Goal: Task Accomplishment & Management: Manage account settings

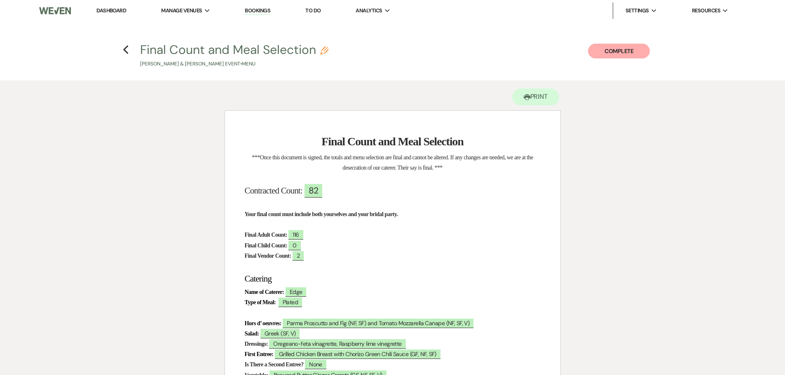
click at [120, 9] on link "Dashboard" at bounding box center [111, 10] width 30 height 7
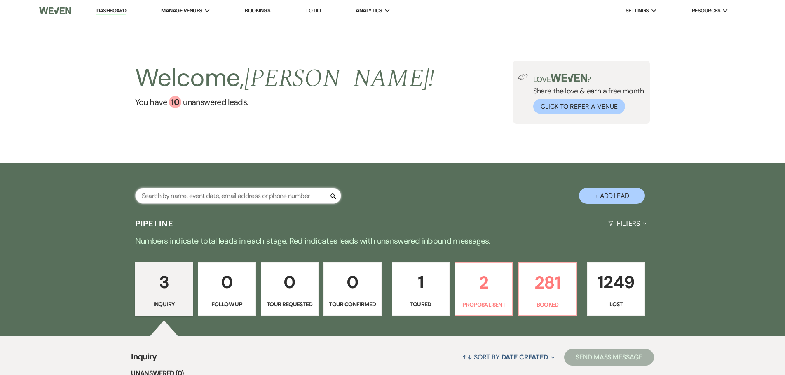
click at [249, 196] on input "text" at bounding box center [238, 196] width 206 height 16
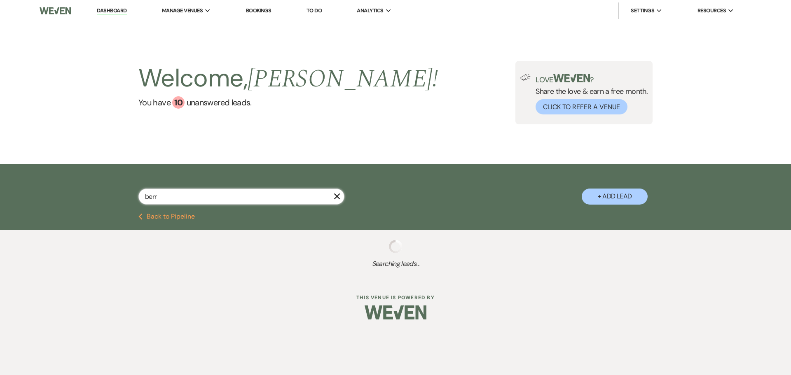
type input "[PERSON_NAME]"
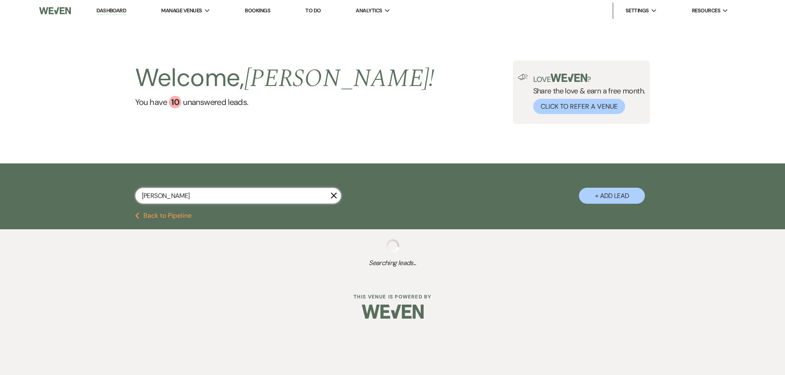
select select "8"
select select "6"
select select "8"
select select "5"
select select "8"
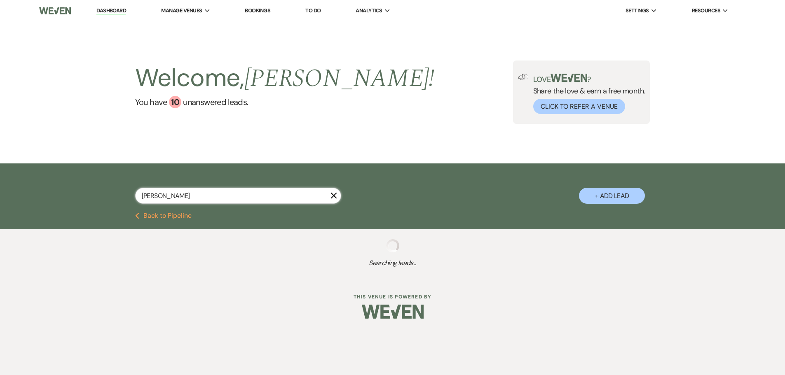
select select "5"
select select "8"
select select "5"
select select "8"
select select "6"
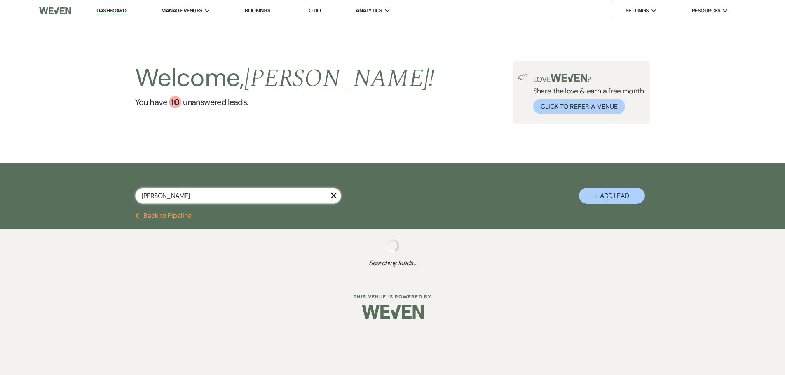
select select "8"
select select "5"
select select "8"
select select "5"
select select "8"
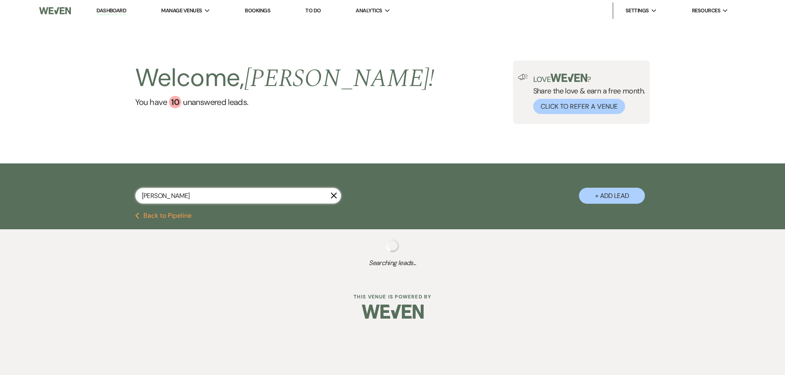
select select "5"
select select "8"
select select "5"
select select "8"
select select "5"
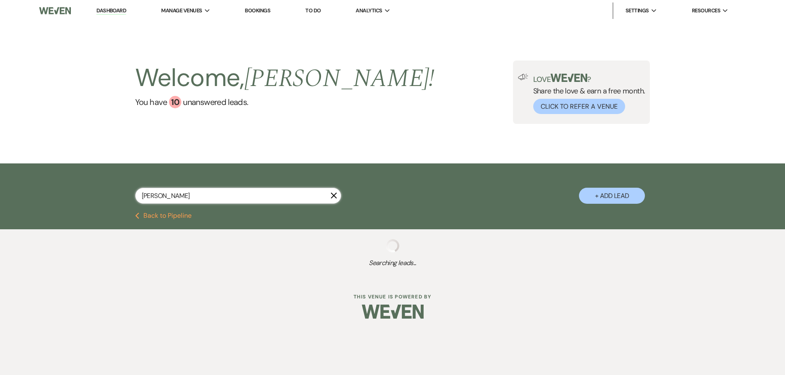
select select "8"
select select "6"
select select "8"
select select "5"
select select "8"
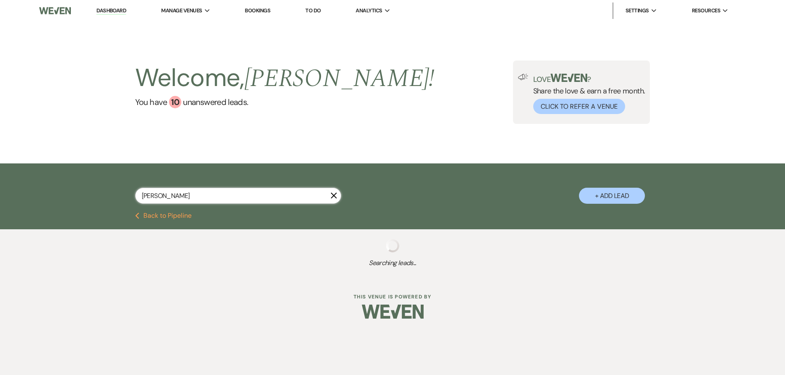
select select "5"
select select "8"
select select "5"
select select "8"
select select "5"
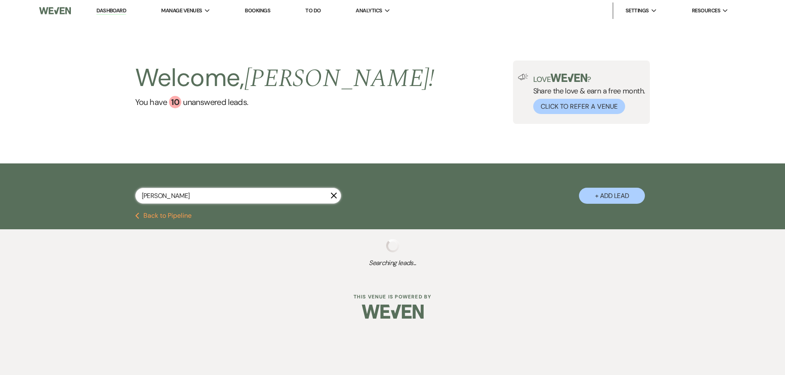
select select "8"
select select "6"
select select "8"
select select "7"
select select "8"
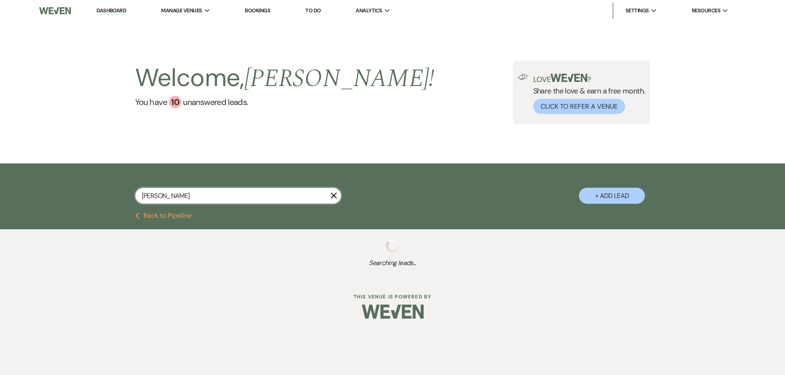
select select "5"
select select "8"
select select "5"
select select "8"
select select "5"
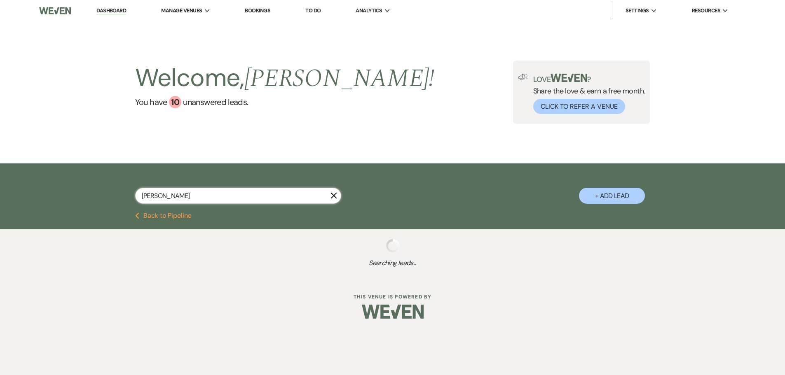
select select "8"
select select "6"
select select "8"
select select "6"
select select "8"
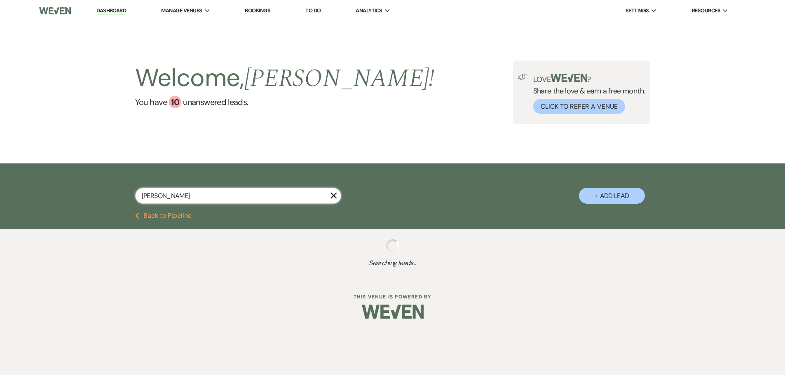
select select "6"
select select "8"
select select "5"
select select "8"
select select "5"
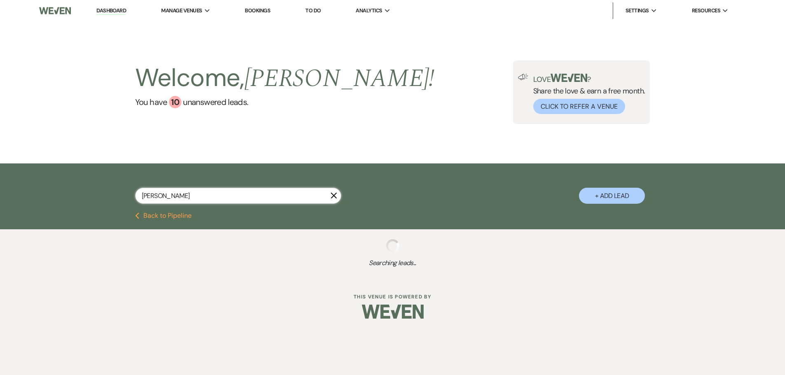
select select "8"
select select "5"
select select "8"
select select "11"
select select "8"
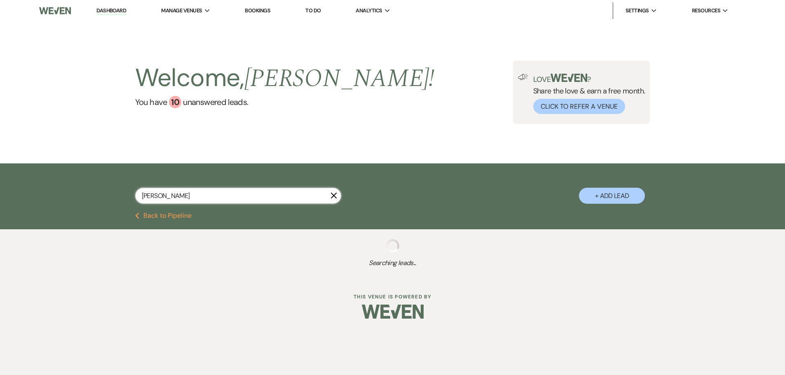
select select "4"
select select "8"
select select "5"
select select "8"
select select "6"
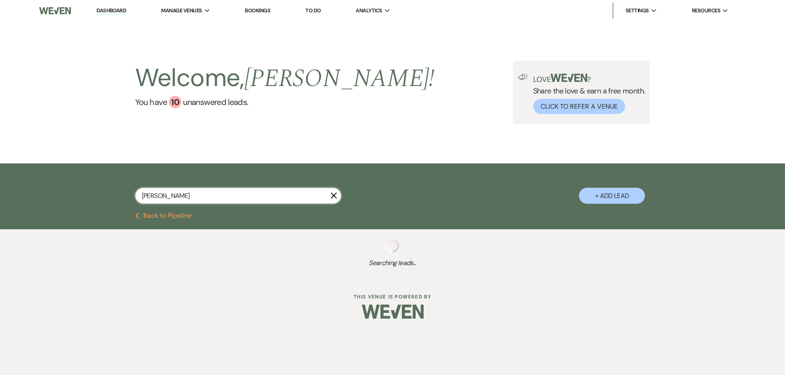
select select "8"
select select "5"
select select "8"
select select "5"
select select "8"
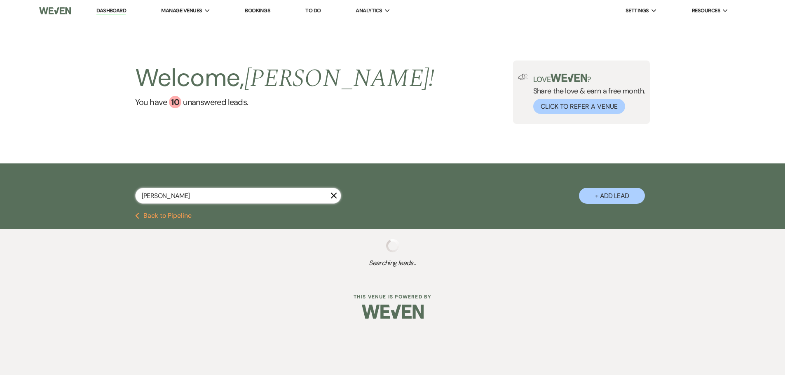
select select "5"
select select "8"
select select "6"
select select "8"
select select "4"
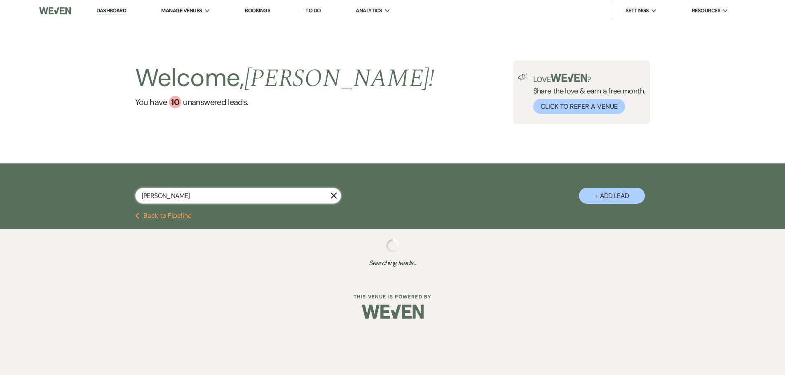
select select "8"
select select "5"
select select "8"
select select "5"
select select "8"
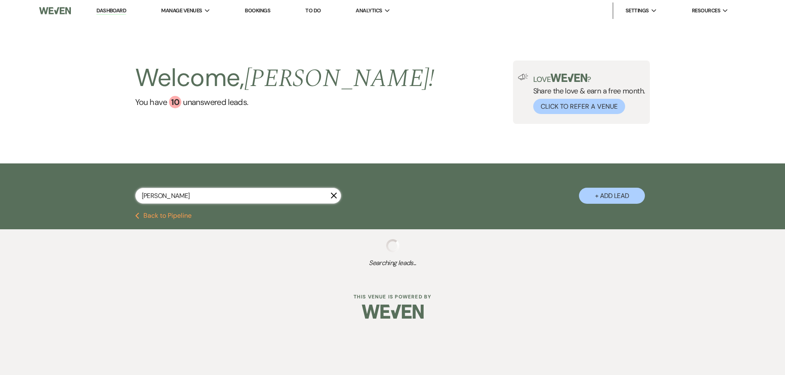
select select "3"
select select "8"
select select "5"
select select "8"
select select "5"
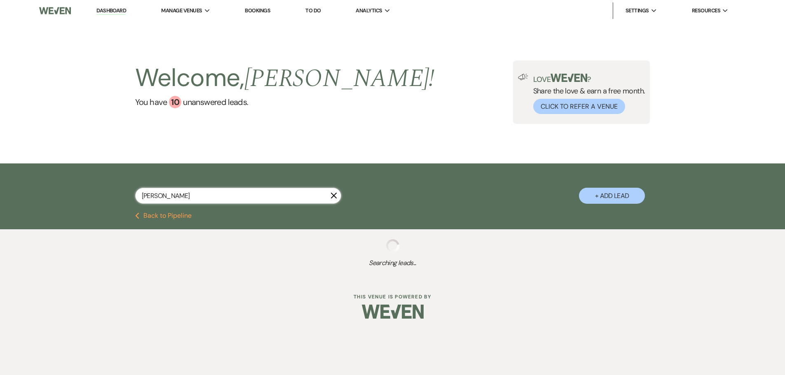
select select "8"
select select "5"
select select "8"
select select "5"
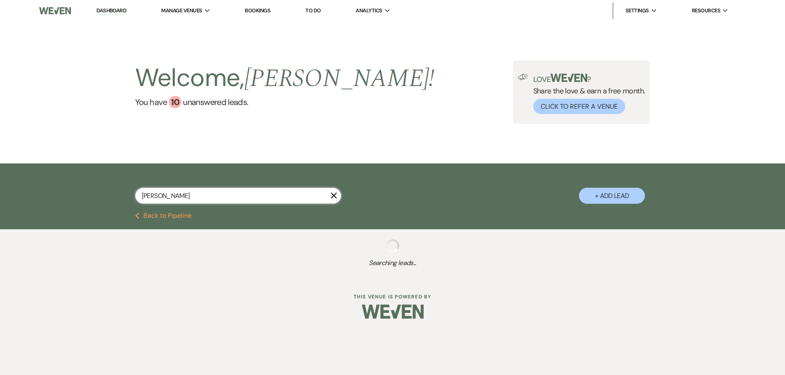
select select "8"
select select "6"
select select "8"
select select "1"
select select "8"
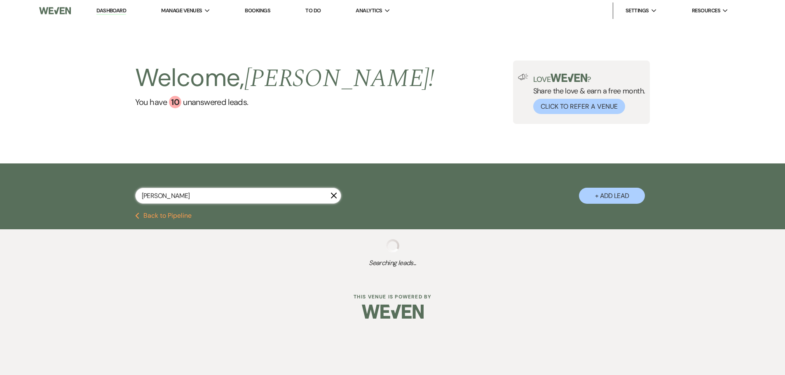
select select "5"
select select "8"
select select "4"
select select "8"
select select "5"
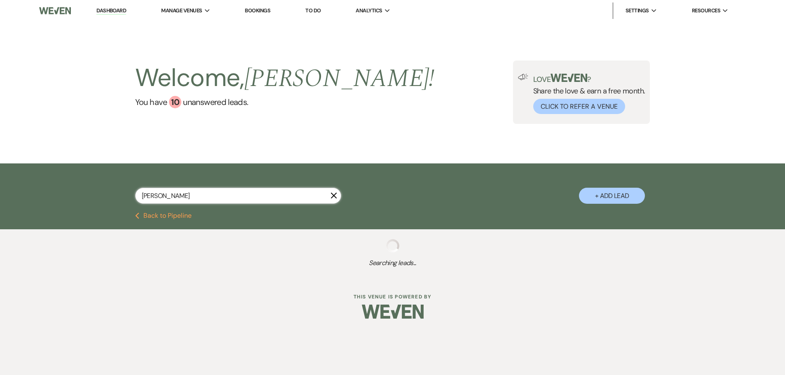
select select "8"
select select "10"
select select "8"
select select "9"
select select "8"
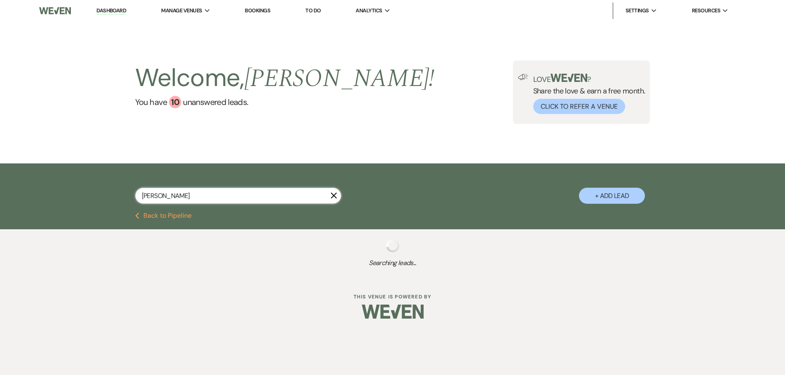
select select "5"
select select "8"
select select "3"
select select "8"
select select "5"
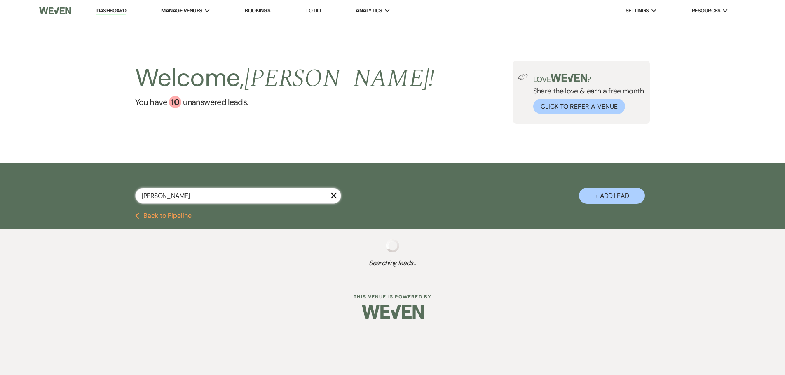
select select "8"
select select "5"
select select "8"
select select "5"
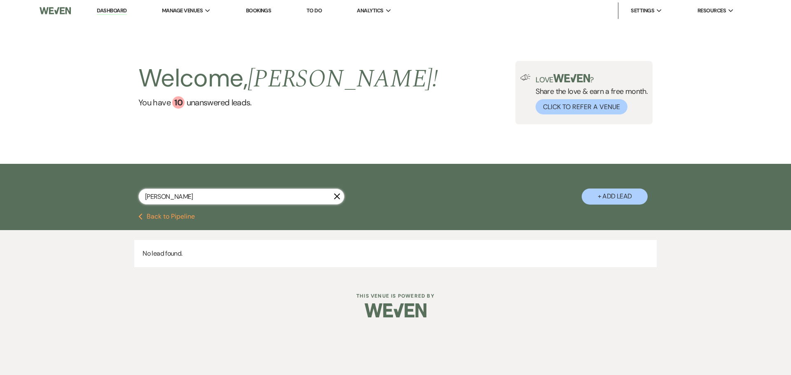
type input "[PERSON_NAME]"
drag, startPoint x: 161, startPoint y: 198, endPoint x: 141, endPoint y: 201, distance: 20.8
click at [141, 201] on input "[PERSON_NAME]" at bounding box center [241, 197] width 206 height 16
click at [179, 104] on div "10" at bounding box center [178, 102] width 12 height 12
click at [58, 10] on img at bounding box center [55, 10] width 31 height 17
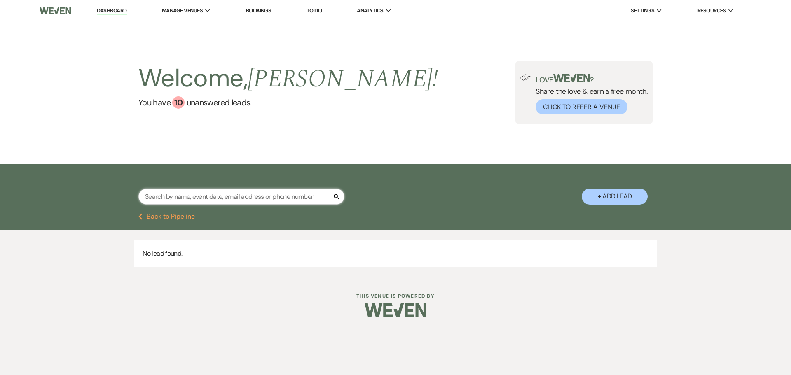
click at [235, 195] on input "text" at bounding box center [241, 197] width 206 height 16
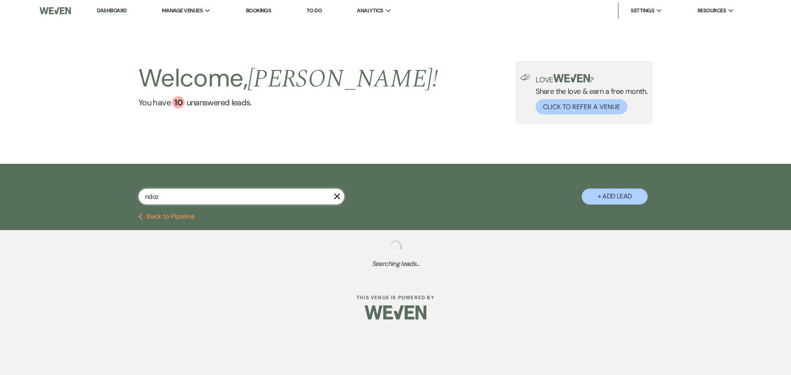
type input "ndoza"
select select "8"
select select "5"
select select "8"
select select "5"
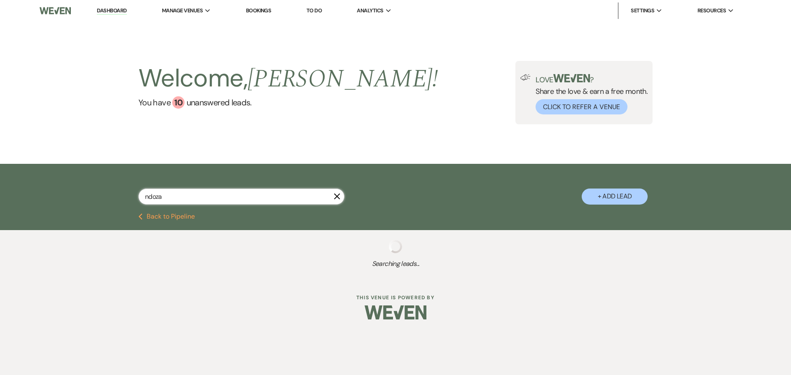
select select "8"
select select "5"
select select "8"
select select "5"
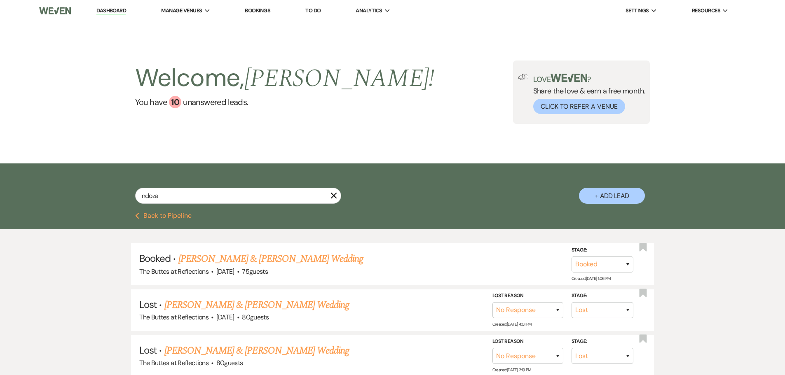
click at [173, 205] on div "ndoza X" at bounding box center [238, 199] width 206 height 23
drag, startPoint x: 166, startPoint y: 196, endPoint x: 122, endPoint y: 194, distance: 43.7
click at [122, 194] on div "ndoza X + Add Lead" at bounding box center [392, 189] width 593 height 43
type input "[PERSON_NAME]"
click at [177, 194] on input "[PERSON_NAME]" at bounding box center [238, 196] width 206 height 16
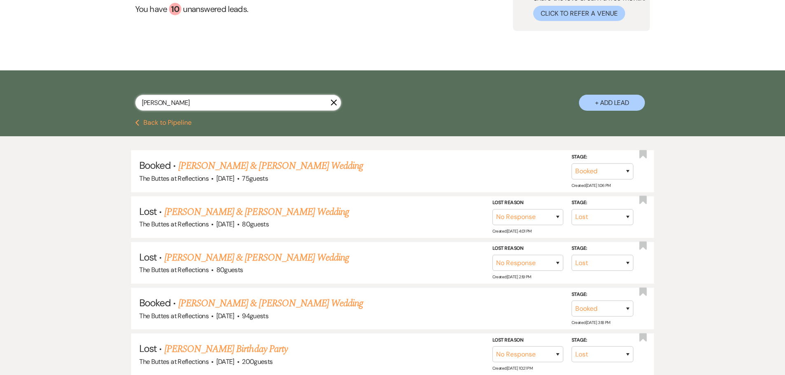
scroll to position [124, 0]
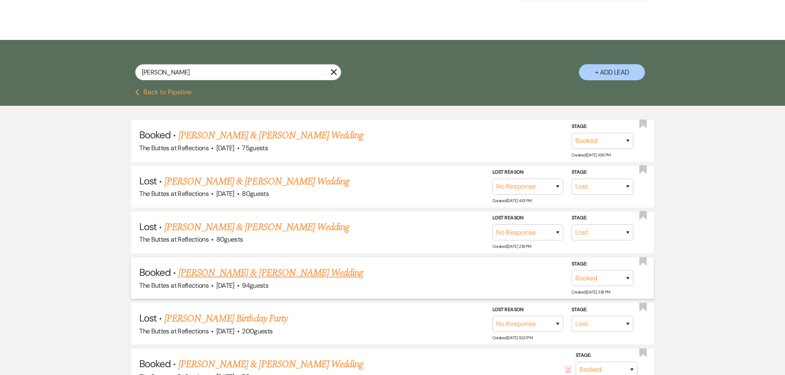
click at [245, 271] on link "[PERSON_NAME] & [PERSON_NAME] Wedding" at bounding box center [270, 273] width 184 height 15
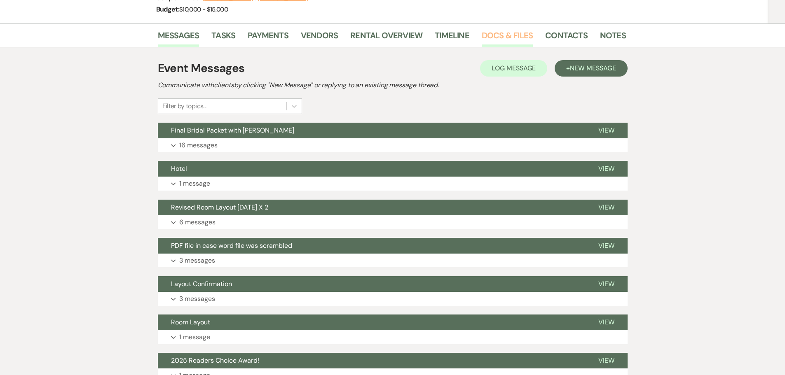
click at [388, 32] on link "Docs & Files" at bounding box center [506, 38] width 51 height 18
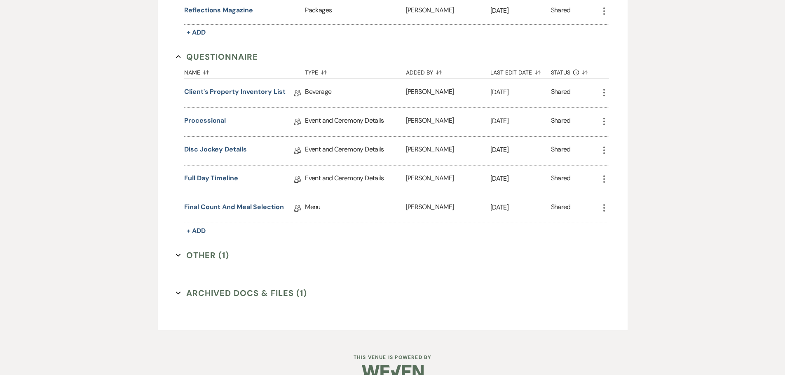
scroll to position [629, 0]
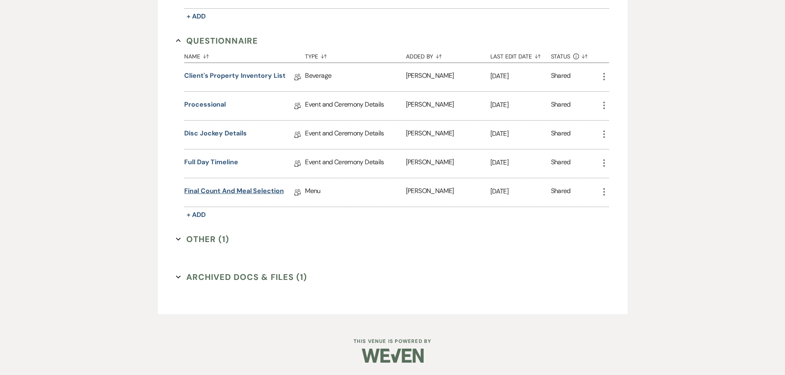
click at [222, 191] on link "Final Count and Meal Selection" at bounding box center [234, 192] width 100 height 13
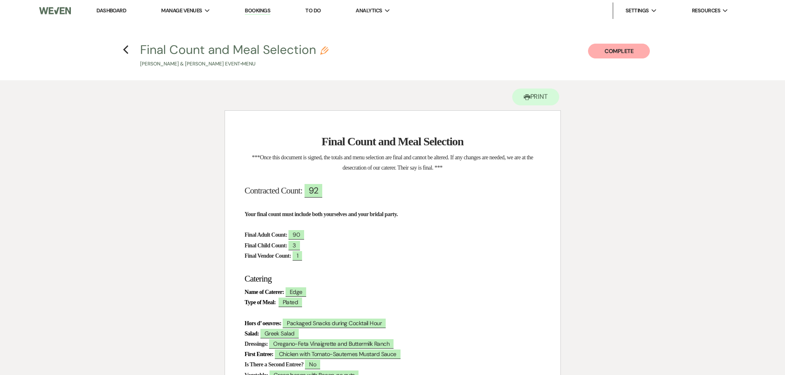
click at [106, 9] on link "Dashboard" at bounding box center [111, 10] width 30 height 7
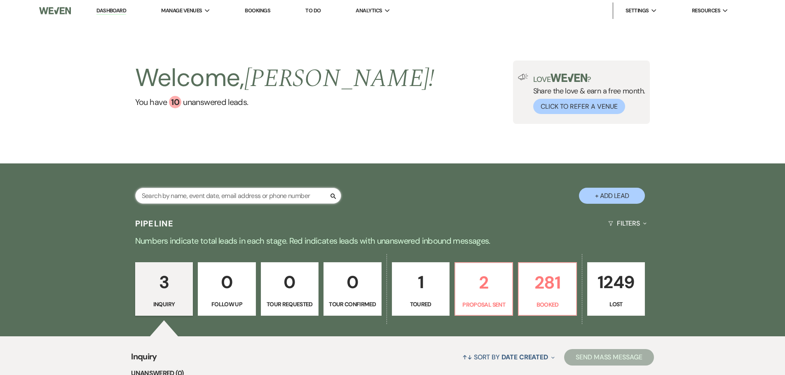
click at [244, 195] on input "text" at bounding box center [238, 196] width 206 height 16
type input "[PERSON_NAME]"
select select "8"
select select "5"
select select "8"
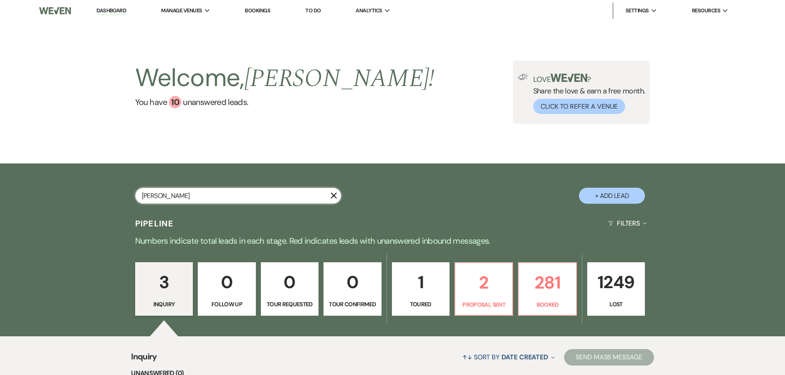
select select "5"
select select "8"
select select "5"
select select "8"
select select "5"
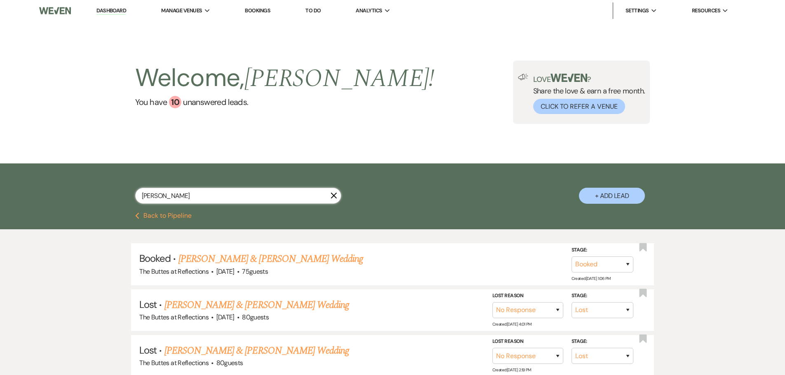
type input "[PERSON_NAME]"
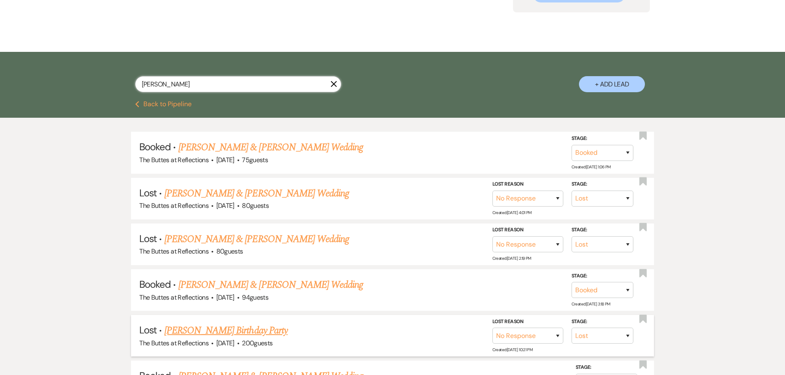
scroll to position [165, 0]
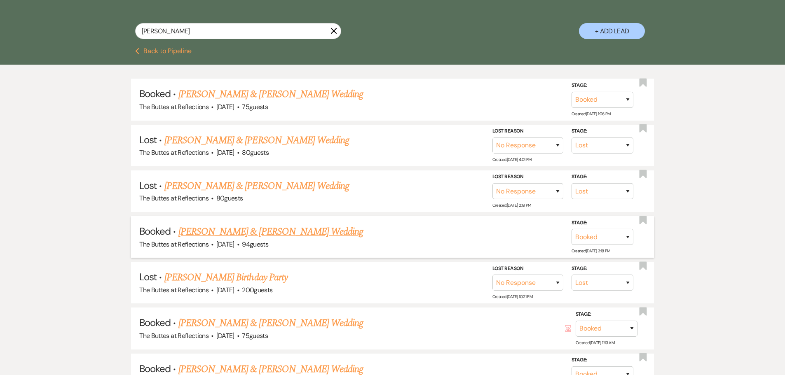
click at [260, 231] on link "[PERSON_NAME] & [PERSON_NAME] Wedding" at bounding box center [270, 231] width 184 height 15
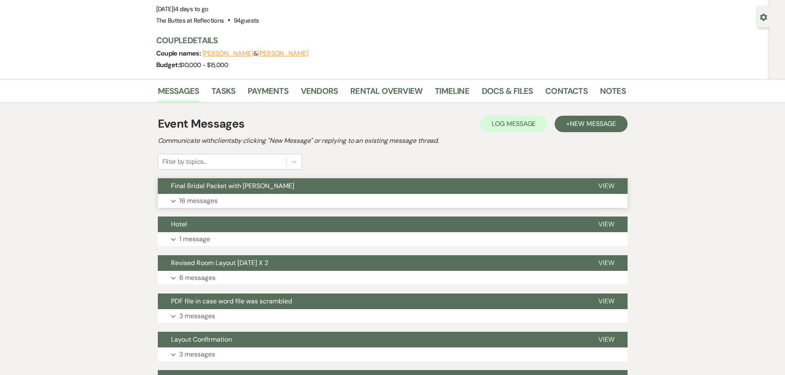
scroll to position [41, 0]
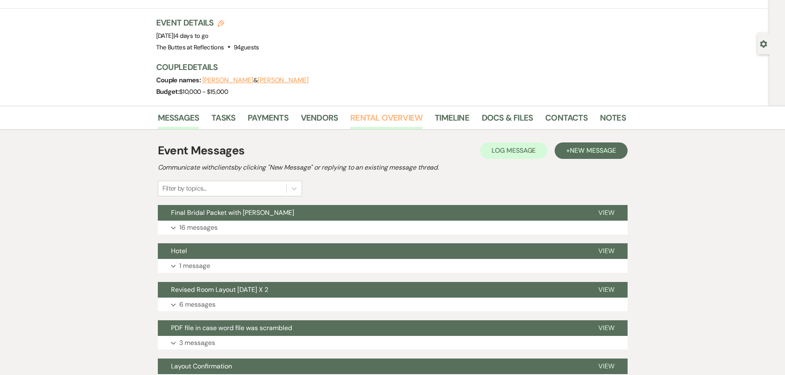
click at [380, 116] on link "Rental Overview" at bounding box center [386, 120] width 72 height 18
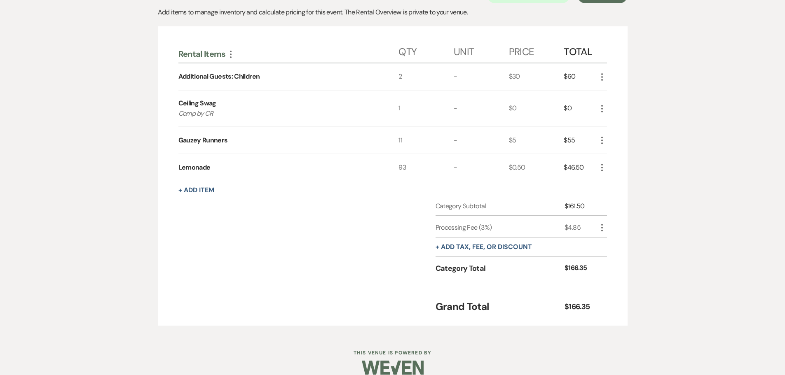
scroll to position [204, 0]
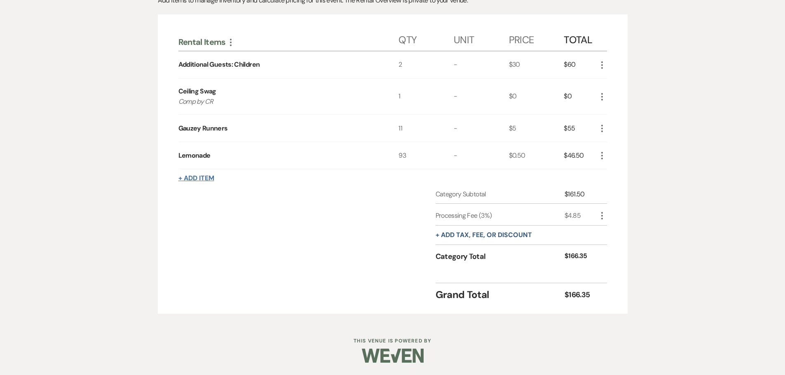
click at [194, 177] on button "+ Add Item" at bounding box center [196, 178] width 36 height 7
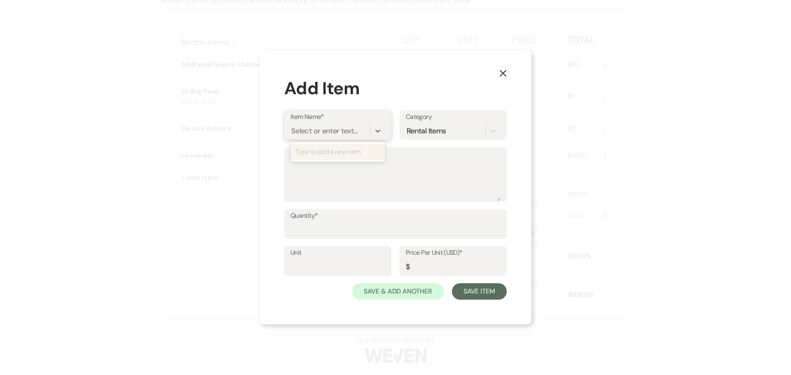
click at [324, 133] on div "Select or enter text..." at bounding box center [324, 131] width 66 height 11
click at [342, 154] on div "Type to add a new item" at bounding box center [337, 152] width 95 height 16
click at [314, 152] on div "Type to add a new item" at bounding box center [337, 152] width 95 height 16
click at [379, 131] on icon at bounding box center [377, 131] width 5 height 3
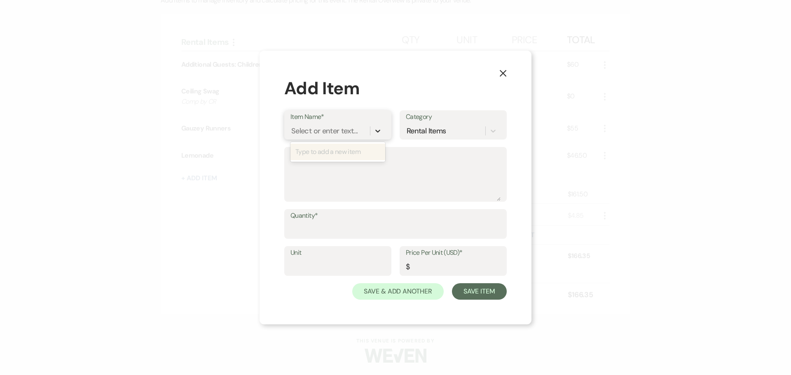
click at [379, 131] on icon at bounding box center [377, 131] width 5 height 3
click at [347, 153] on div "Type to add a new item" at bounding box center [337, 152] width 95 height 16
click at [346, 153] on div "Type to add a new item" at bounding box center [337, 152] width 95 height 16
type input "Adult Meal"
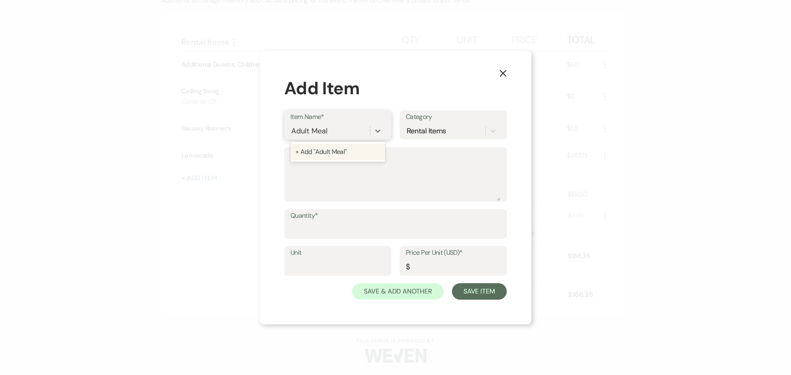
click at [329, 149] on div "+ Add "Adult Meal"" at bounding box center [337, 152] width 95 height 16
click at [341, 182] on textarea "Description" at bounding box center [395, 180] width 210 height 41
click at [388, 267] on input "Price Per Unit (USD)*" at bounding box center [453, 267] width 95 height 16
type input "96.00"
click at [388, 291] on button "Save Item" at bounding box center [479, 291] width 55 height 16
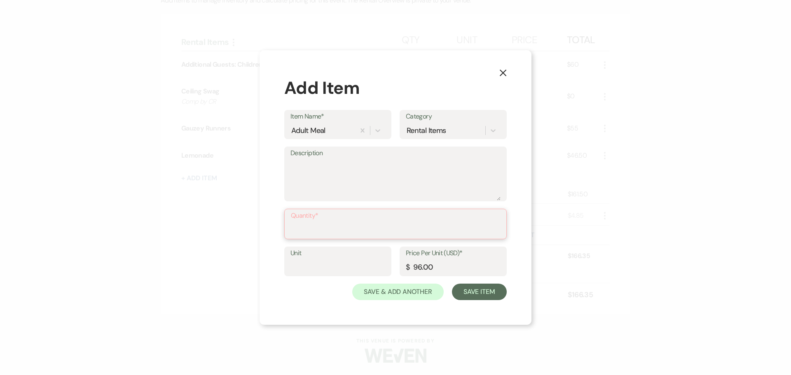
click at [319, 230] on input "Quantity*" at bounding box center [395, 230] width 209 height 16
type input "1"
click at [325, 266] on input "Unit" at bounding box center [337, 267] width 95 height 16
type input "1"
click at [388, 294] on button "Save Item" at bounding box center [479, 291] width 55 height 16
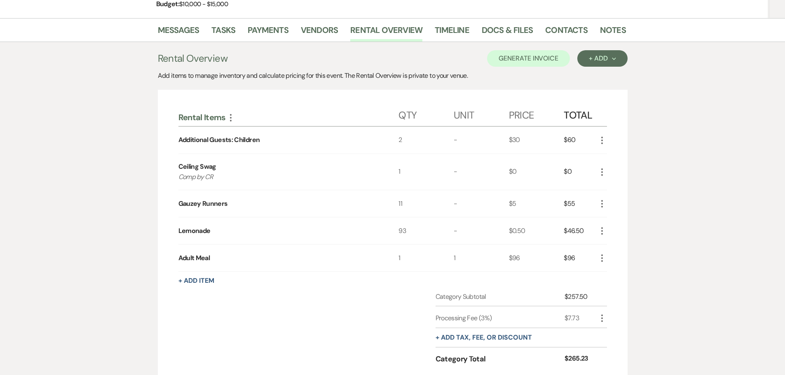
scroll to position [122, 0]
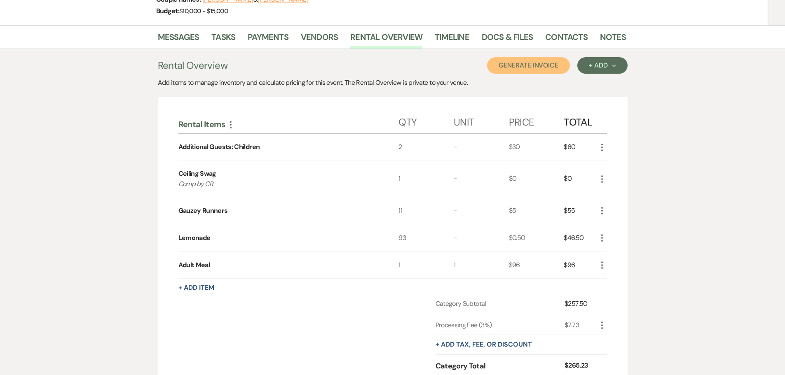
click at [388, 64] on button "Generate Invoice" at bounding box center [528, 65] width 83 height 16
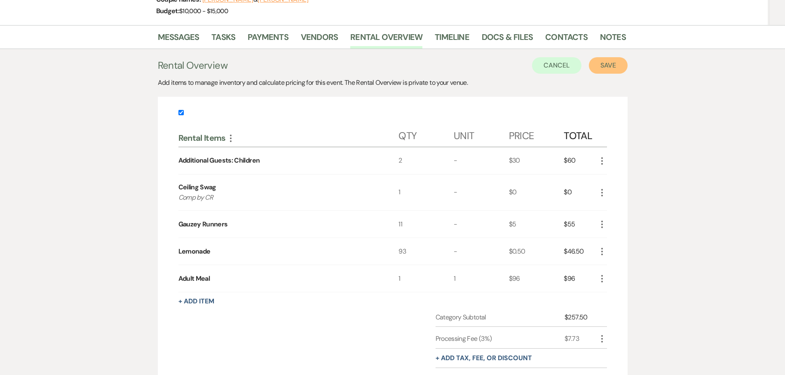
click at [388, 64] on button "Save" at bounding box center [607, 65] width 39 height 16
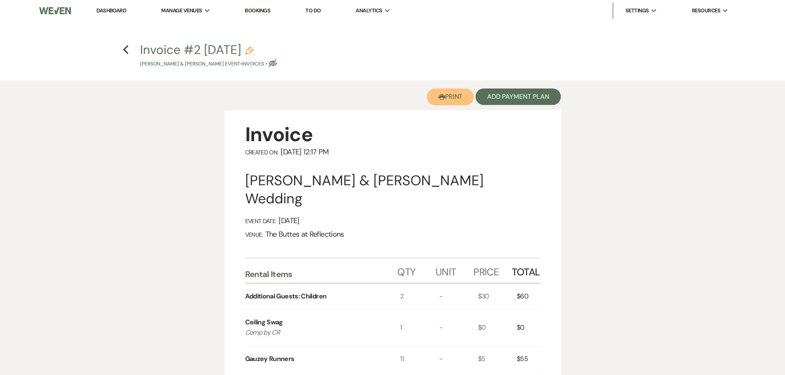
click at [388, 96] on button "Printer Print" at bounding box center [450, 97] width 47 height 17
click at [108, 9] on link "Dashboard" at bounding box center [111, 10] width 30 height 7
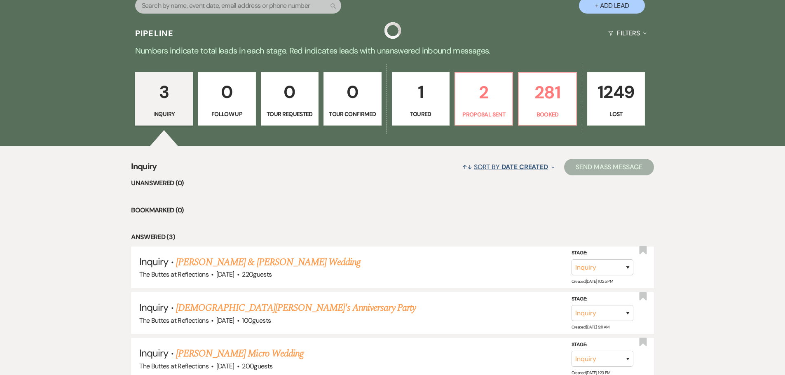
scroll to position [206, 0]
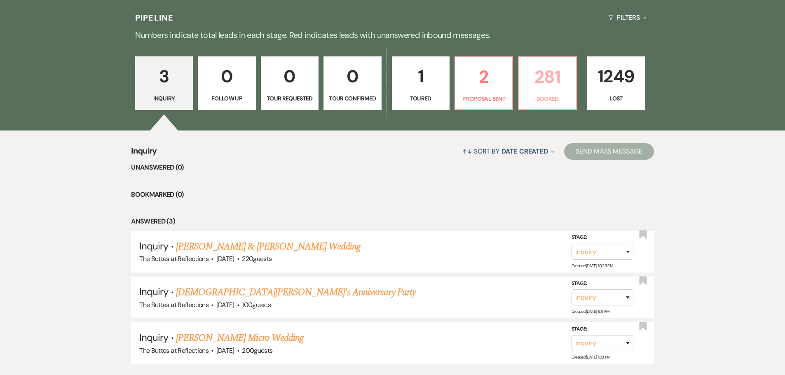
click at [388, 88] on p "281" at bounding box center [546, 77] width 47 height 28
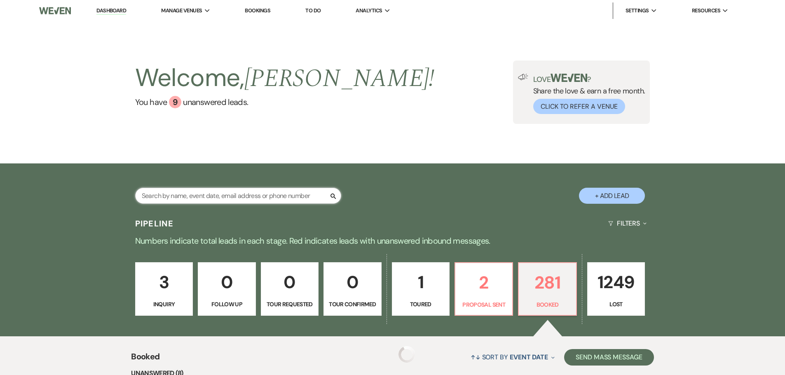
click at [294, 201] on input "text" at bounding box center [238, 196] width 206 height 16
type input "[PERSON_NAME]"
select select "8"
select select "5"
select select "8"
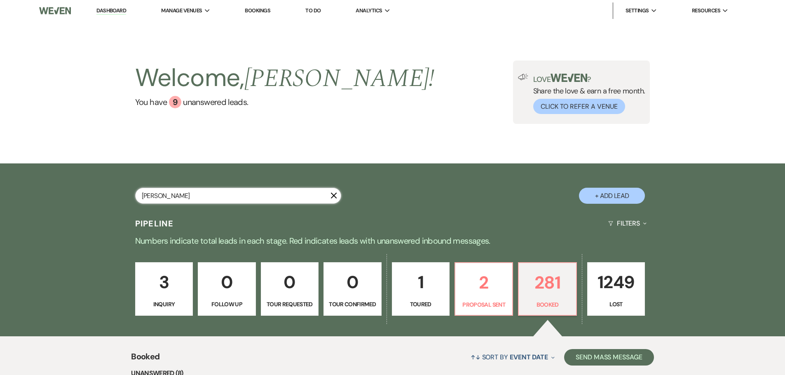
select select "5"
select select "8"
select select "5"
select select "8"
select select "5"
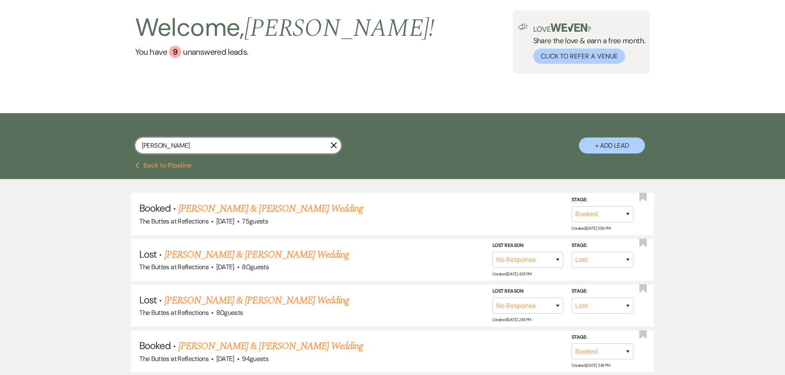
scroll to position [124, 0]
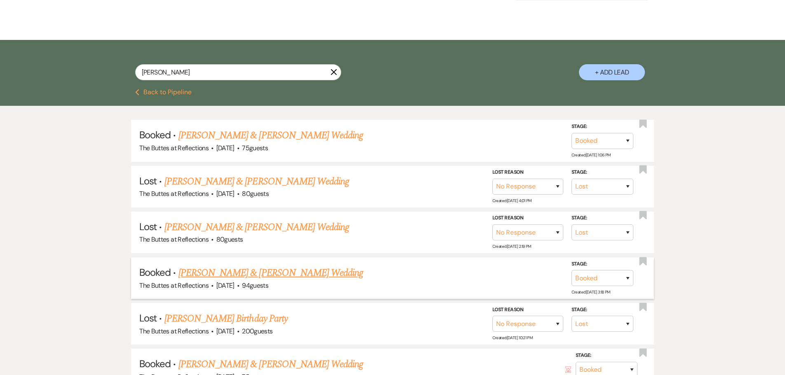
click at [274, 273] on link "[PERSON_NAME] & [PERSON_NAME] Wedding" at bounding box center [270, 273] width 184 height 15
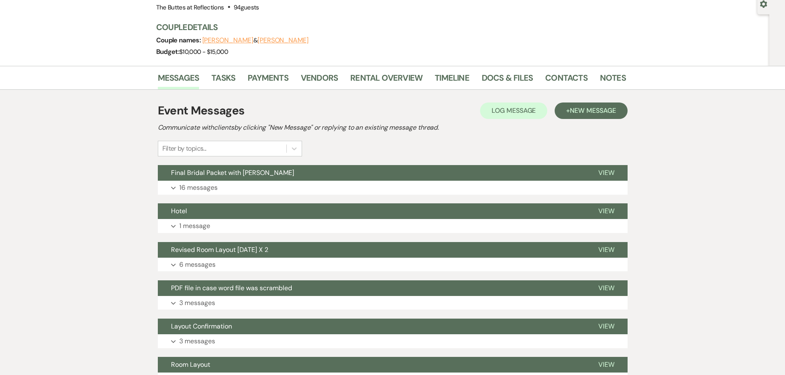
scroll to position [80, 0]
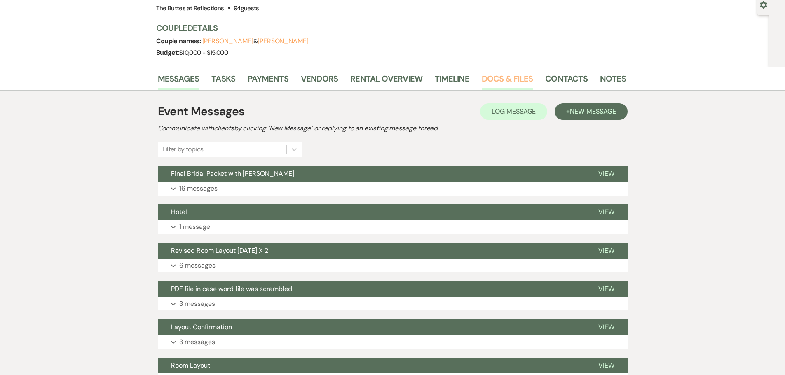
click at [388, 80] on link "Docs & Files" at bounding box center [506, 81] width 51 height 18
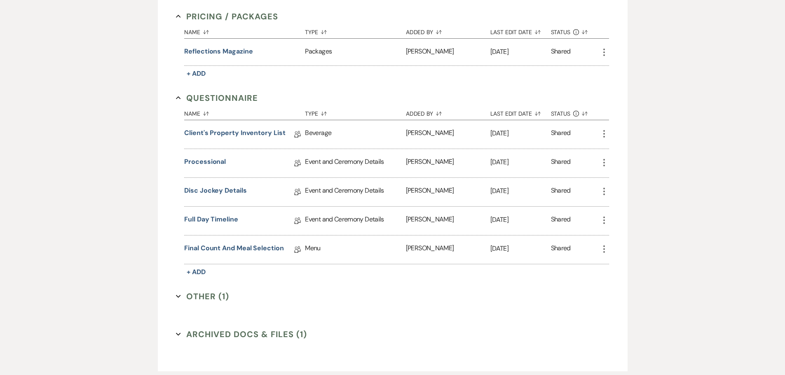
scroll to position [616, 0]
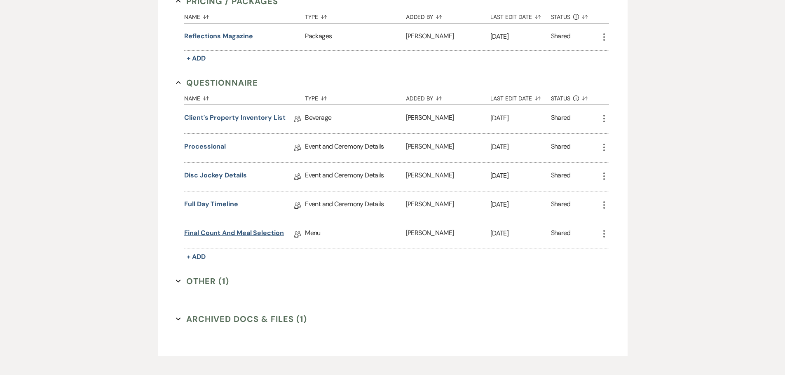
click at [215, 233] on link "Final Count and Meal Selection" at bounding box center [234, 234] width 100 height 13
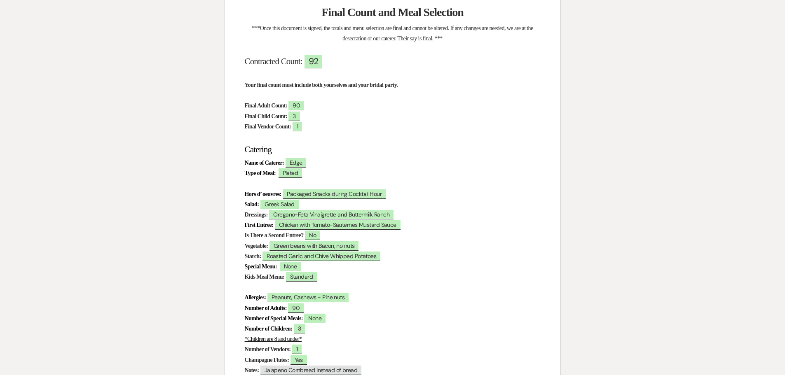
scroll to position [103, 0]
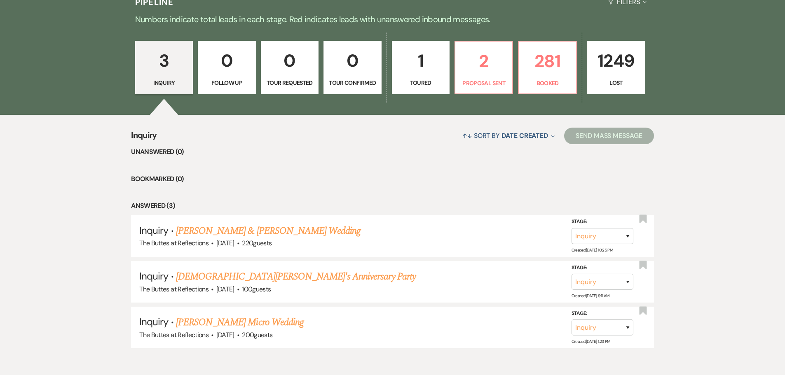
scroll to position [247, 0]
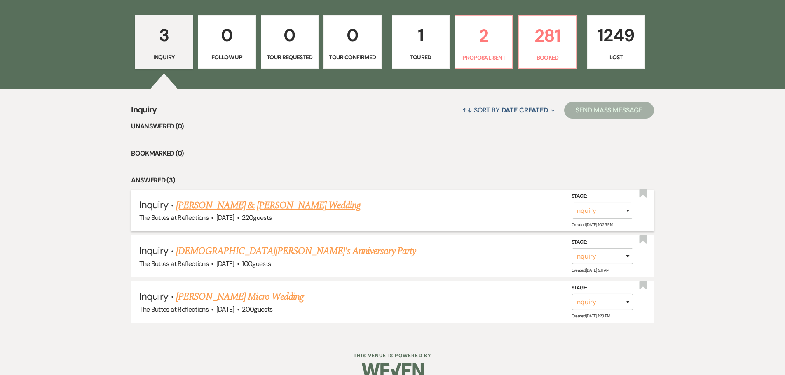
click at [277, 203] on link "[PERSON_NAME] & [PERSON_NAME] Wedding" at bounding box center [268, 205] width 184 height 15
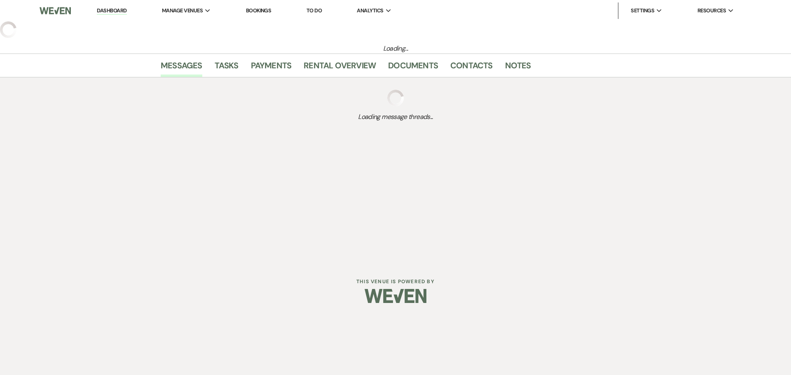
select select "1"
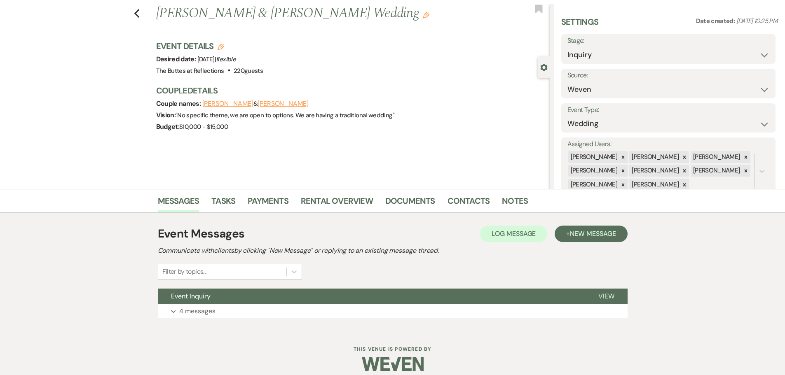
scroll to position [26, 0]
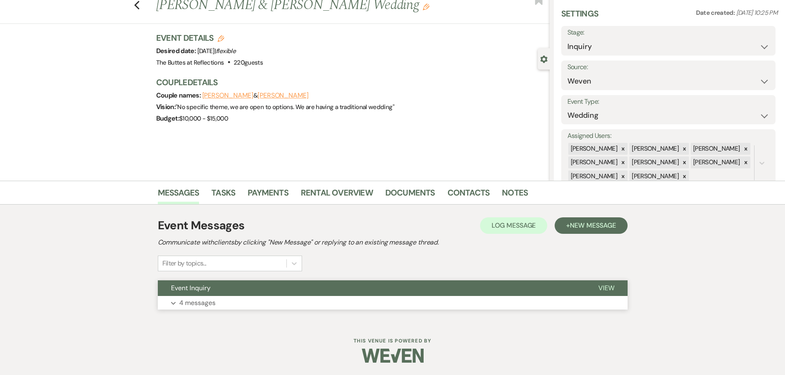
click at [195, 303] on p "4 messages" at bounding box center [197, 303] width 36 height 11
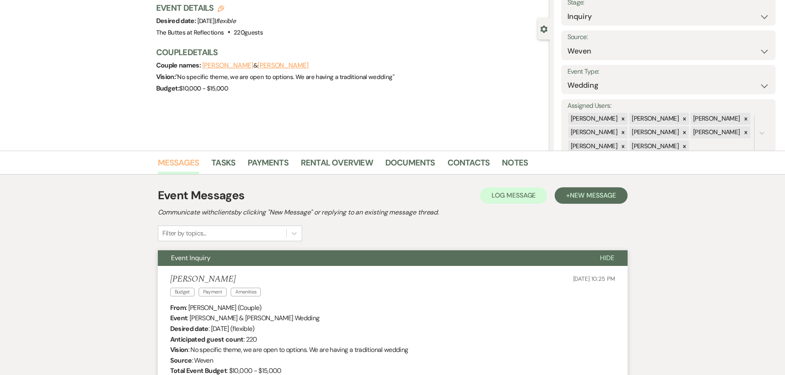
scroll to position [0, 0]
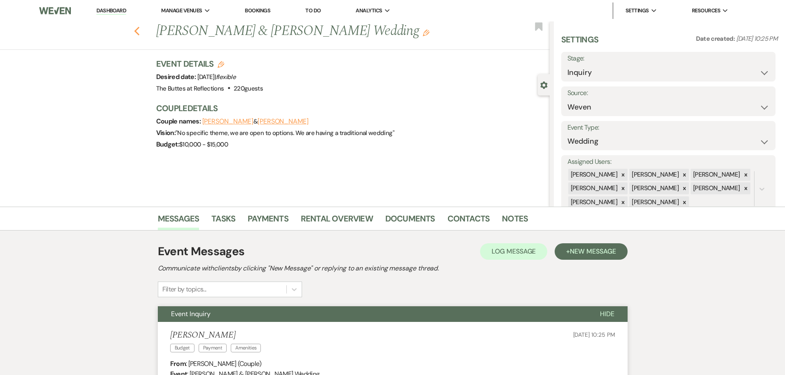
click at [139, 31] on use "button" at bounding box center [136, 31] width 5 height 9
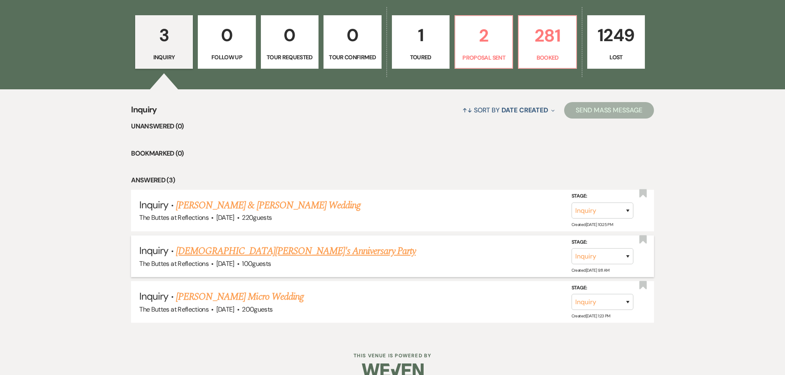
click at [235, 250] on link "[DEMOGRAPHIC_DATA][PERSON_NAME]'s Anniversary Party" at bounding box center [296, 251] width 240 height 15
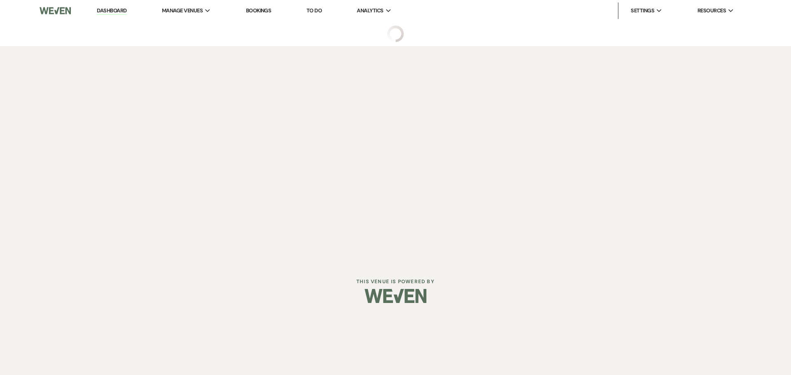
select select "5"
select select "17"
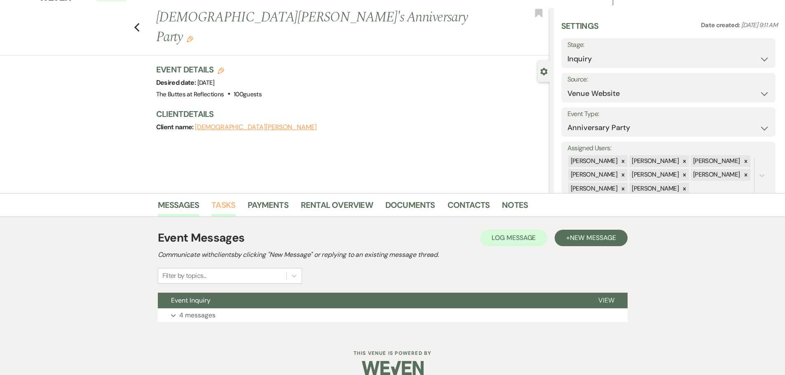
scroll to position [26, 0]
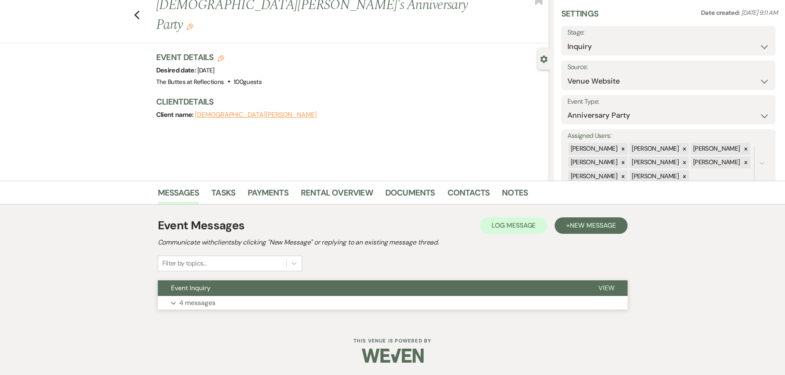
click at [209, 301] on p "4 messages" at bounding box center [197, 303] width 36 height 11
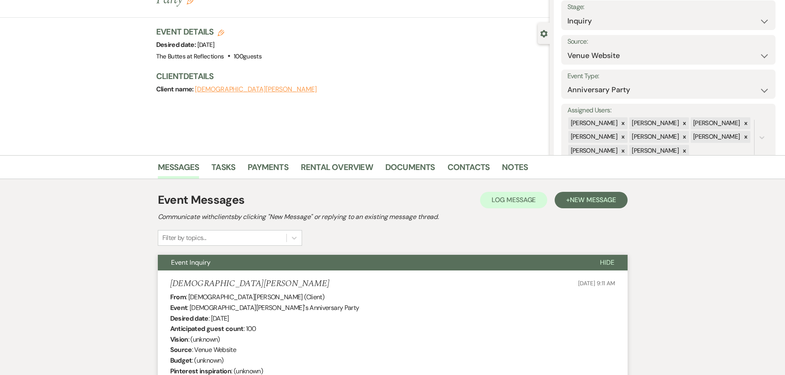
scroll to position [0, 0]
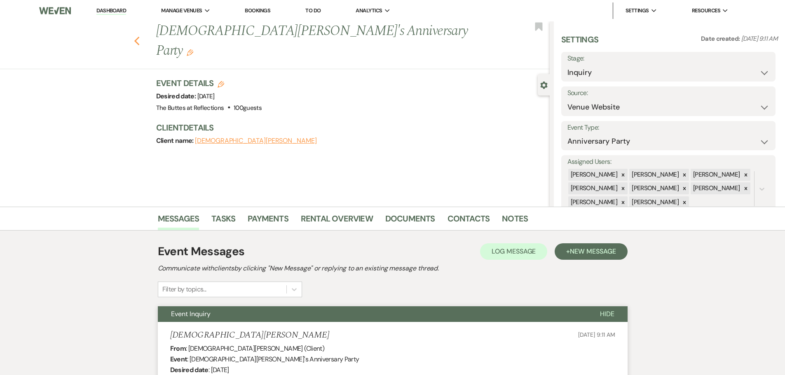
click at [140, 36] on icon "Previous" at bounding box center [137, 41] width 6 height 10
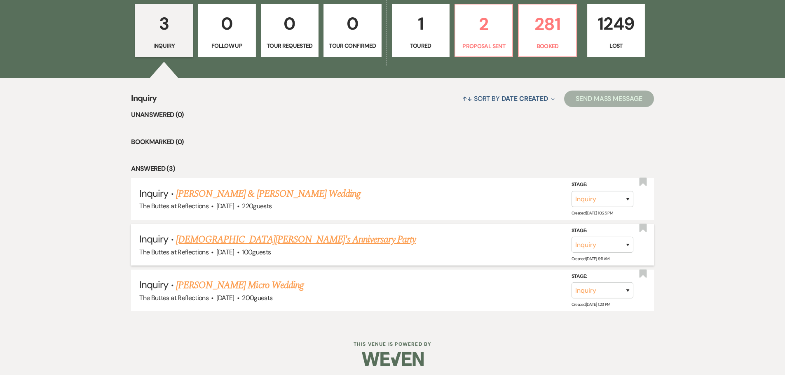
scroll to position [262, 0]
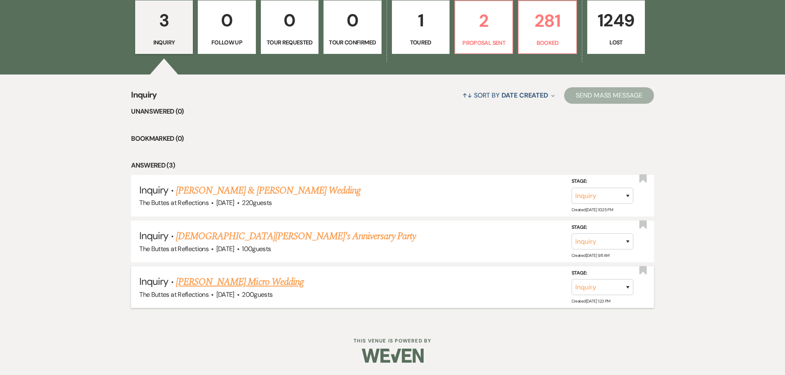
click at [243, 283] on link "[PERSON_NAME] Micro Wedding" at bounding box center [240, 282] width 128 height 15
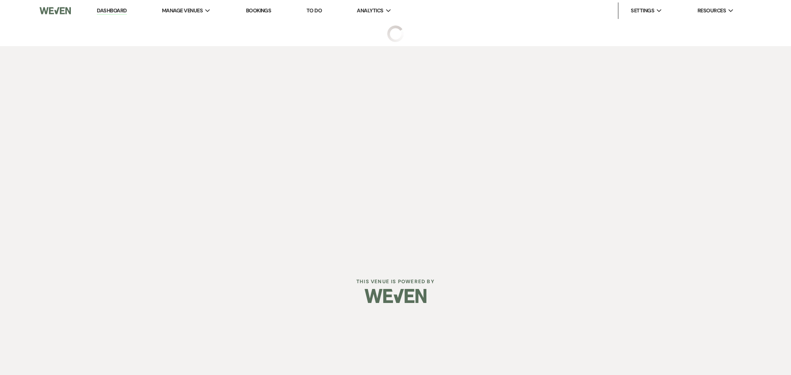
select select "5"
select select "16"
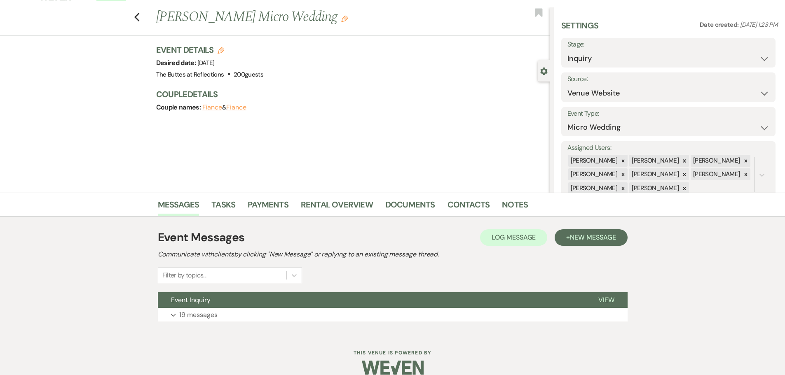
scroll to position [26, 0]
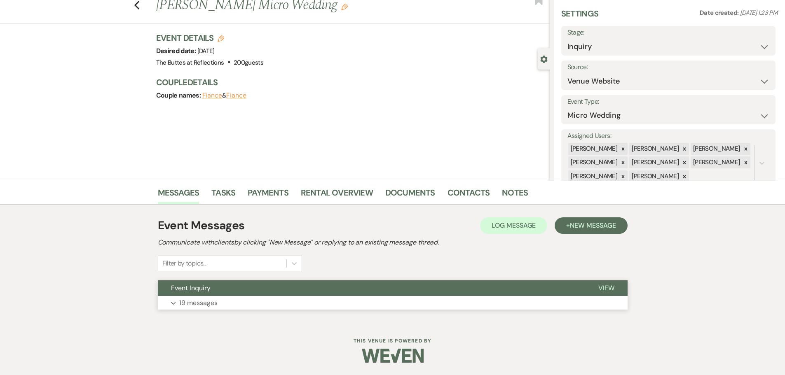
click at [208, 303] on p "19 messages" at bounding box center [198, 303] width 38 height 11
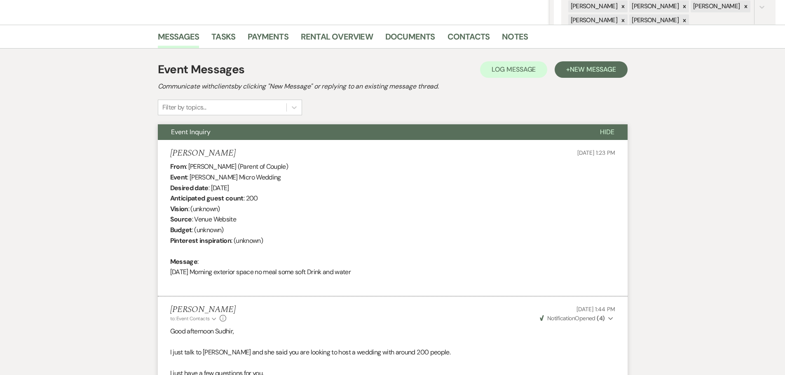
scroll to position [0, 0]
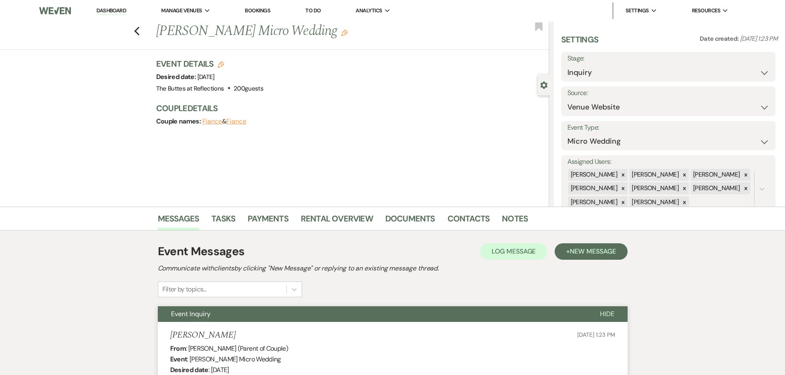
click at [107, 10] on link "Dashboard" at bounding box center [111, 11] width 30 height 8
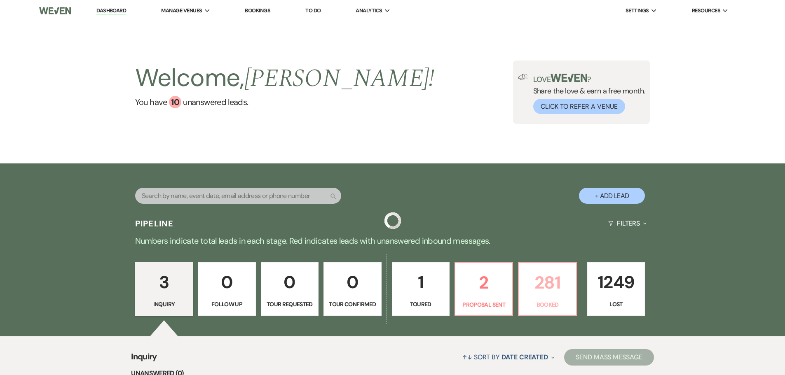
click at [540, 279] on p "281" at bounding box center [546, 283] width 47 height 28
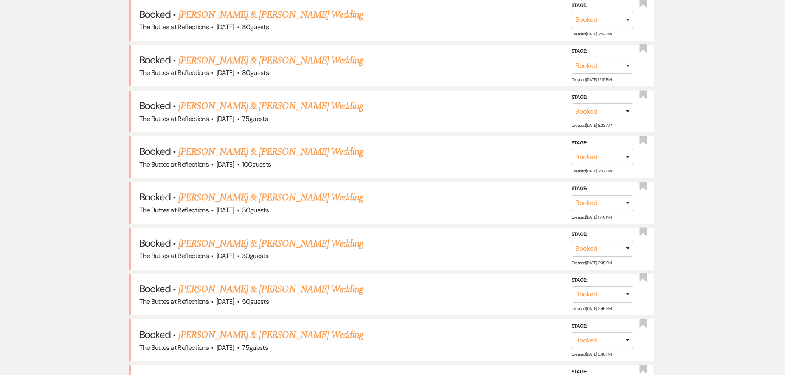
scroll to position [371, 0]
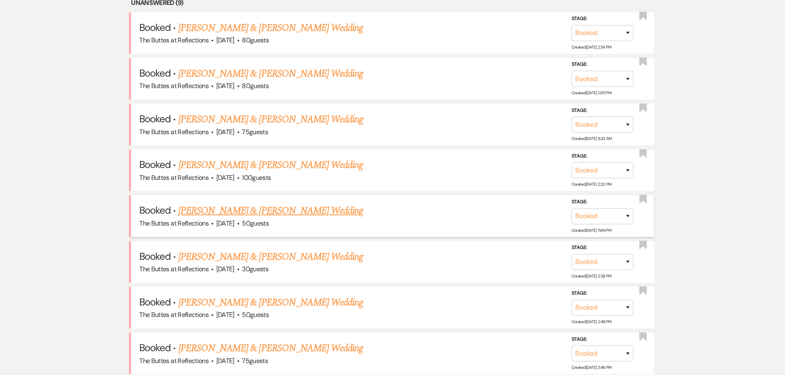
click at [297, 210] on link "[PERSON_NAME] & [PERSON_NAME] Wedding" at bounding box center [270, 210] width 184 height 15
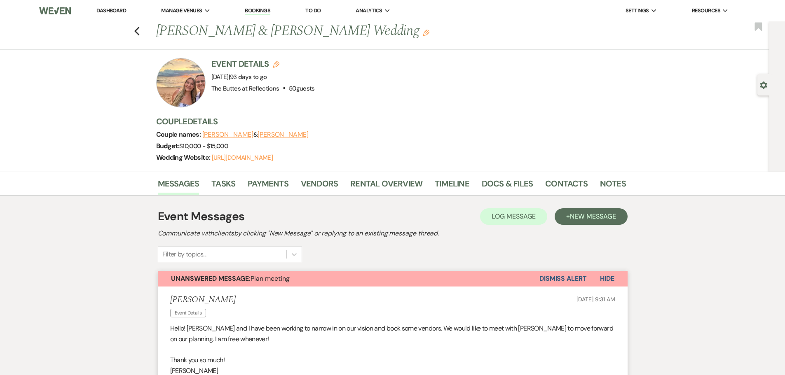
click at [110, 10] on link "Dashboard" at bounding box center [111, 10] width 30 height 7
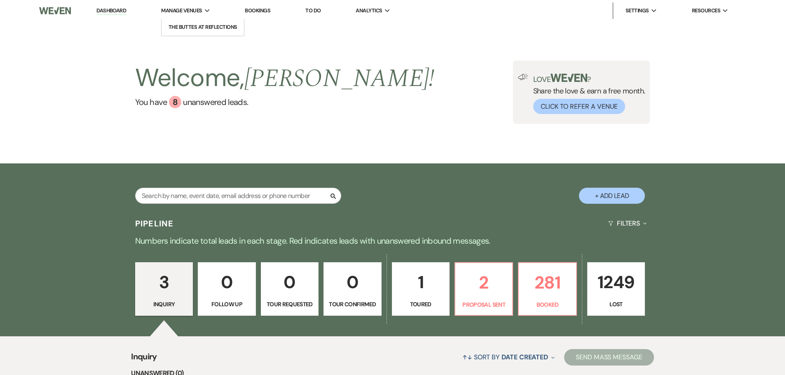
click at [187, 9] on span "Manage Venues" at bounding box center [181, 11] width 41 height 8
click at [112, 9] on link "Dashboard" at bounding box center [111, 11] width 30 height 8
click at [258, 195] on input "text" at bounding box center [238, 196] width 206 height 16
type input "kime"
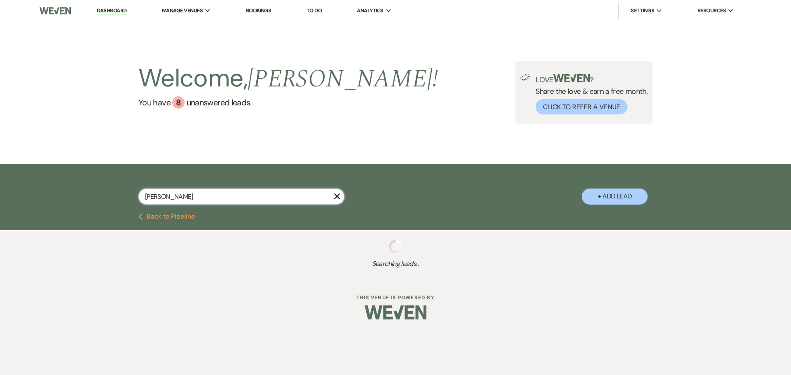
select select "8"
select select "3"
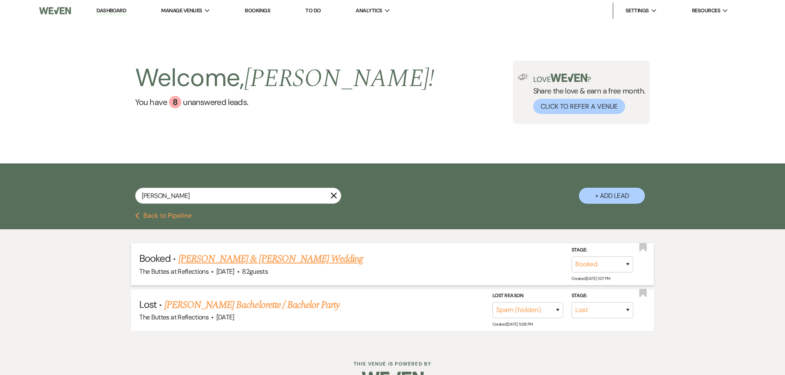
click at [233, 256] on link "[PERSON_NAME] & [PERSON_NAME] Wedding" at bounding box center [270, 259] width 184 height 15
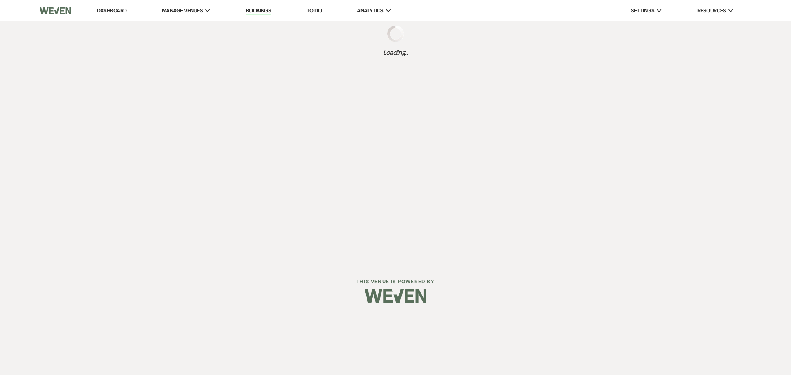
drag, startPoint x: 233, startPoint y: 256, endPoint x: 212, endPoint y: 269, distance: 24.9
click at [233, 256] on div "Dashboard Manage Venues Expand The Buttes at Reflections Bookings To Do Analyti…" at bounding box center [395, 131] width 791 height 263
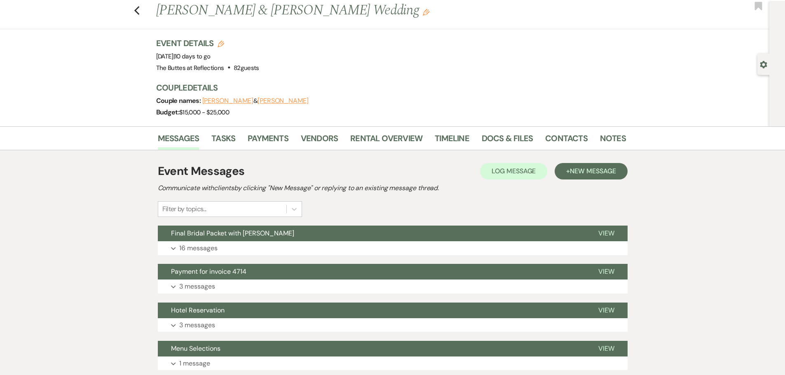
scroll to position [41, 0]
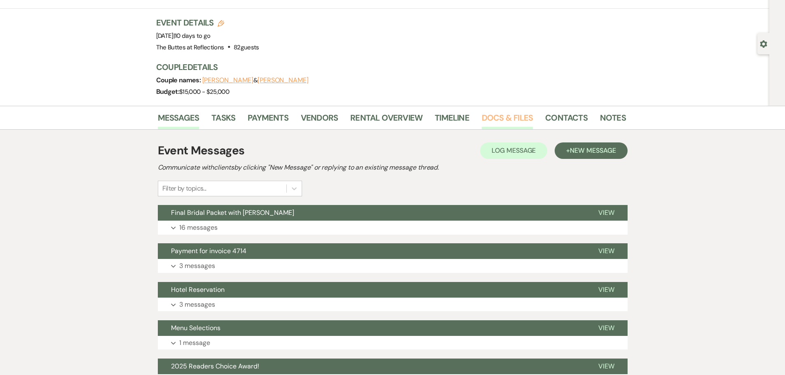
click at [503, 116] on link "Docs & Files" at bounding box center [506, 120] width 51 height 18
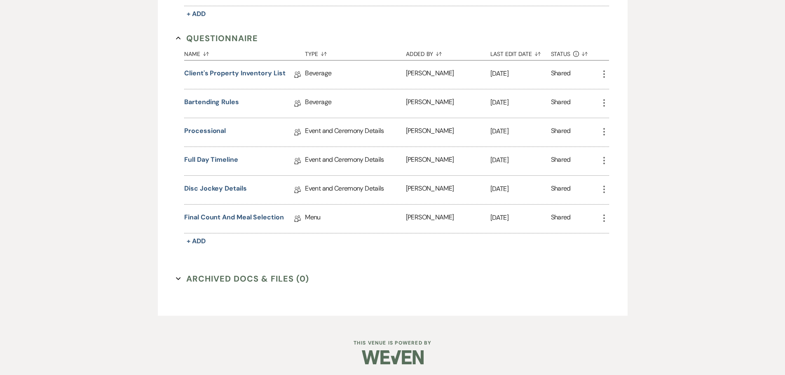
scroll to position [801, 0]
click at [219, 216] on link "Final Count and Meal Selection" at bounding box center [234, 217] width 100 height 13
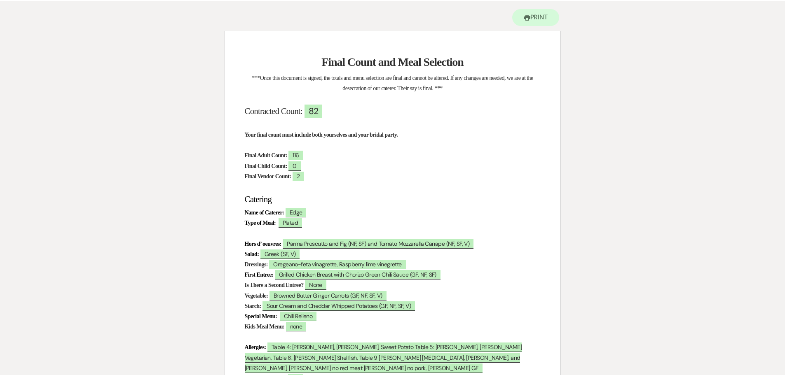
scroll to position [62, 0]
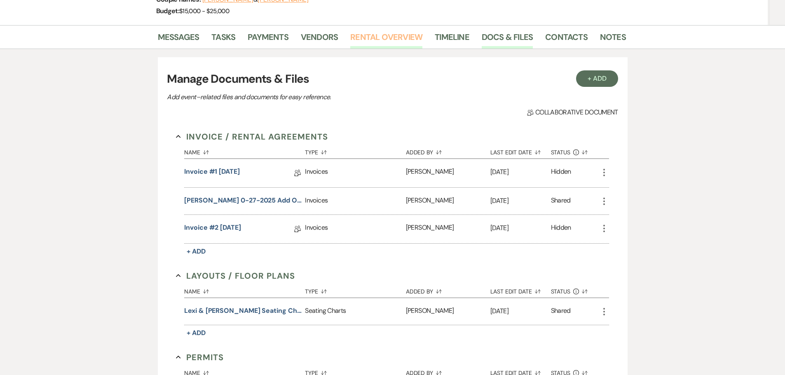
scroll to position [124, 0]
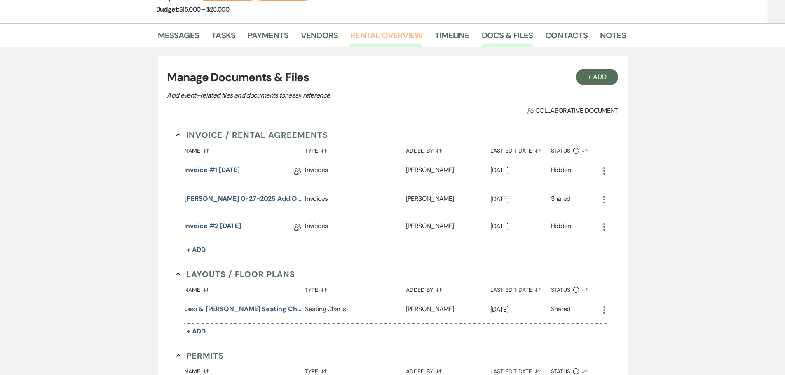
click at [392, 32] on link "Rental Overview" at bounding box center [386, 38] width 72 height 18
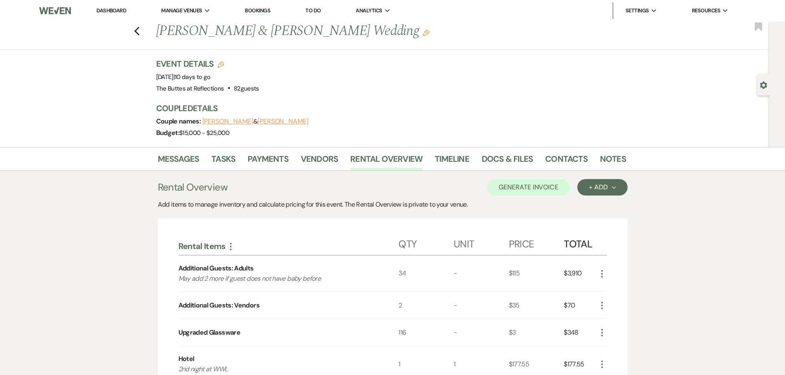
click at [109, 12] on link "Dashboard" at bounding box center [111, 10] width 30 height 7
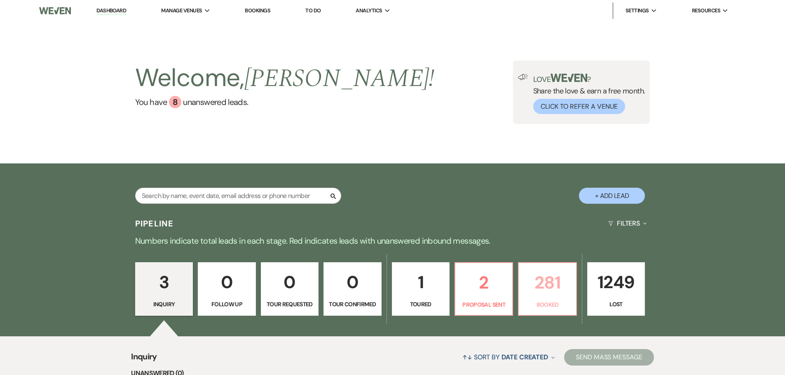
click at [541, 292] on p "281" at bounding box center [546, 283] width 47 height 28
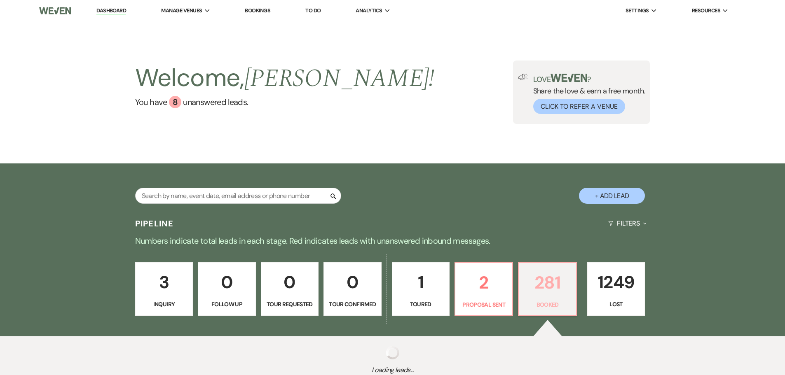
click at [537, 283] on p "281" at bounding box center [546, 283] width 47 height 28
